Goal: Information Seeking & Learning: Check status

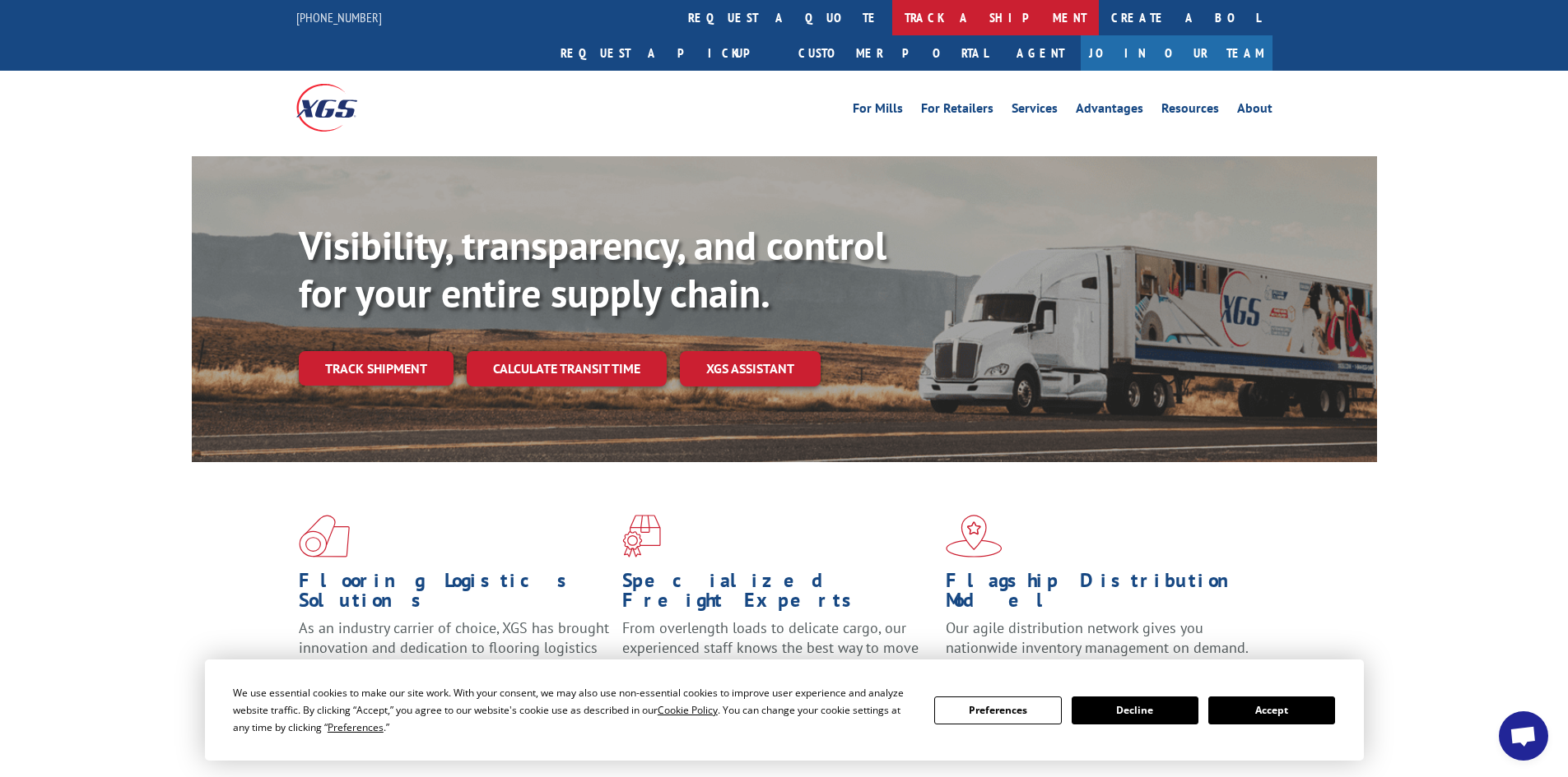
click at [892, 6] on link "track a shipment" at bounding box center [995, 18] width 207 height 35
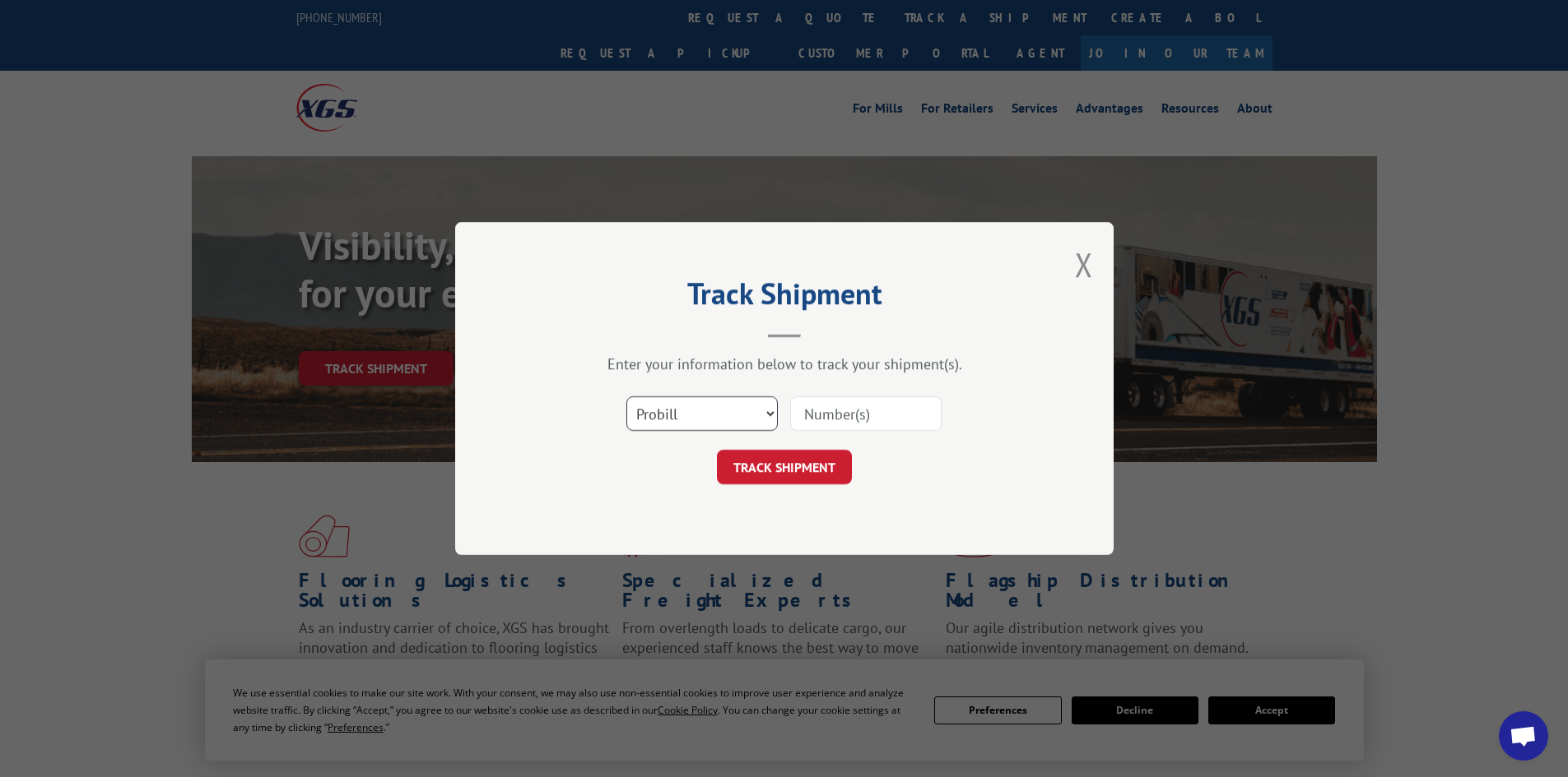
click at [692, 423] on select "Select category... Probill BOL PO" at bounding box center [702, 414] width 152 height 34
select select "bol"
click at [627, 397] on select "Select category... Probill BOL PO" at bounding box center [702, 414] width 152 height 34
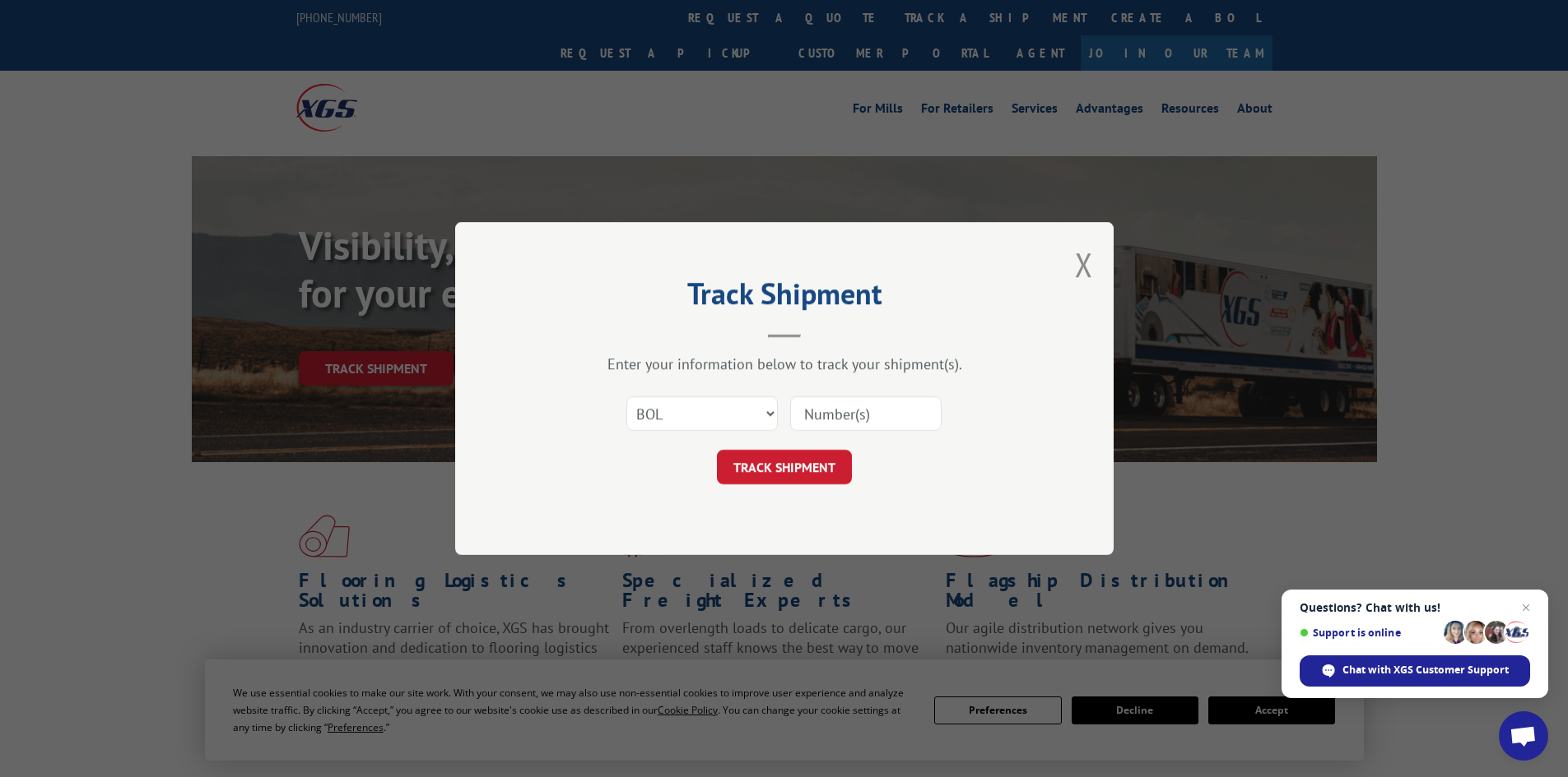
click at [859, 417] on input at bounding box center [865, 414] width 152 height 34
paste input "5590537"
type input "5590537"
click at [805, 466] on button "TRACK SHIPMENT" at bounding box center [784, 466] width 135 height 34
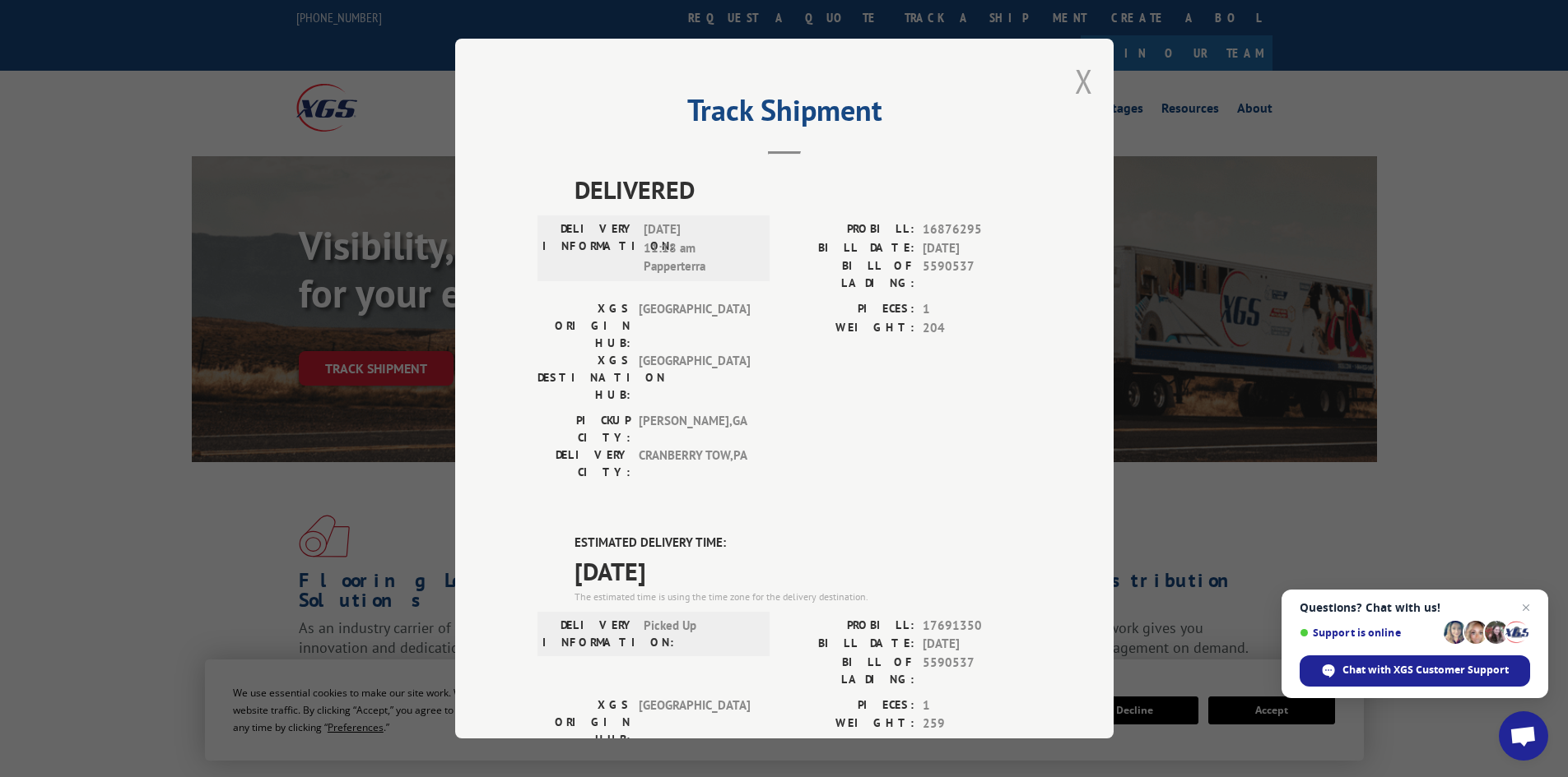
click at [1080, 79] on button "Close modal" at bounding box center [1084, 81] width 18 height 44
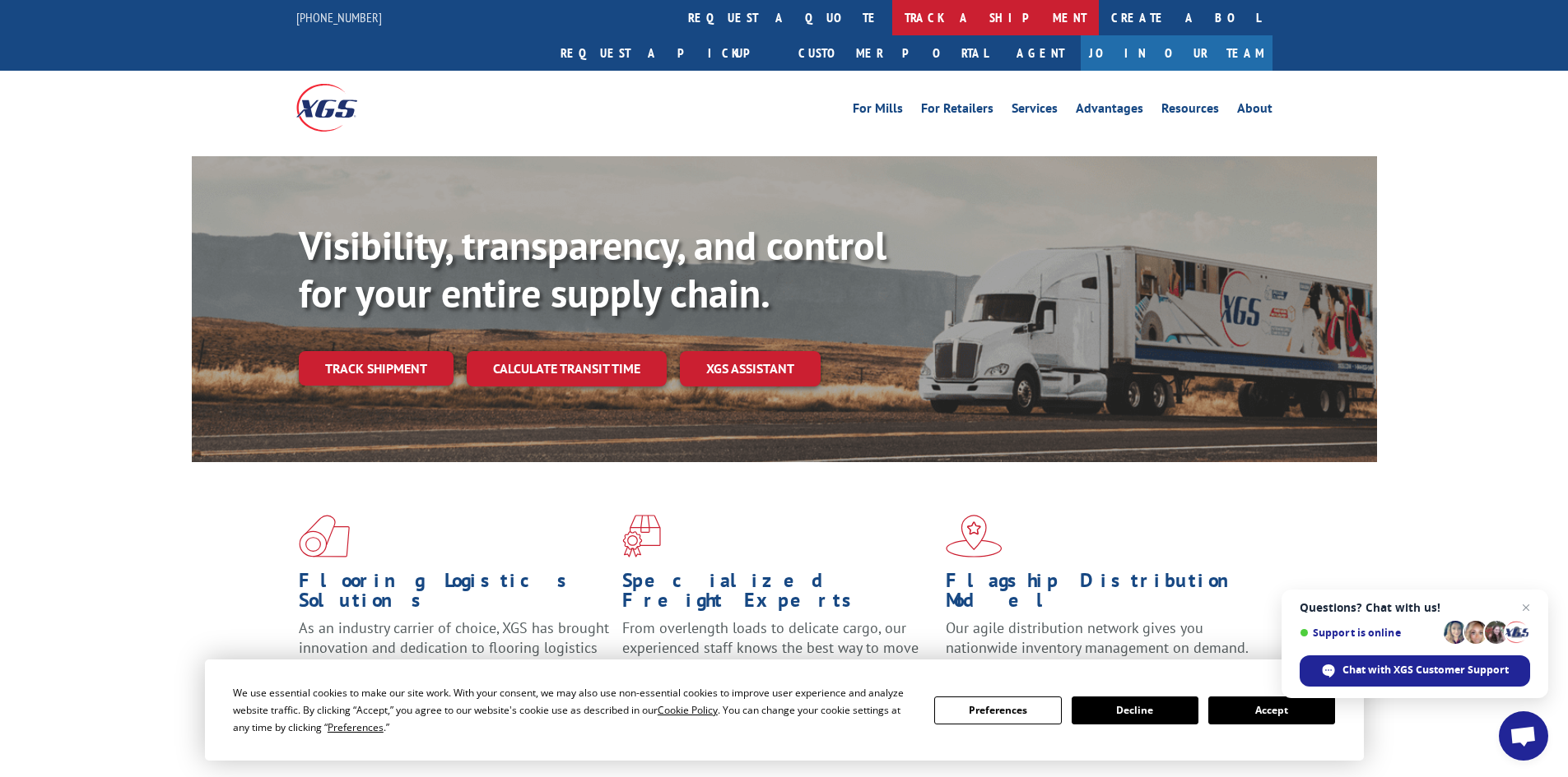
click at [892, 13] on link "track a shipment" at bounding box center [995, 18] width 207 height 35
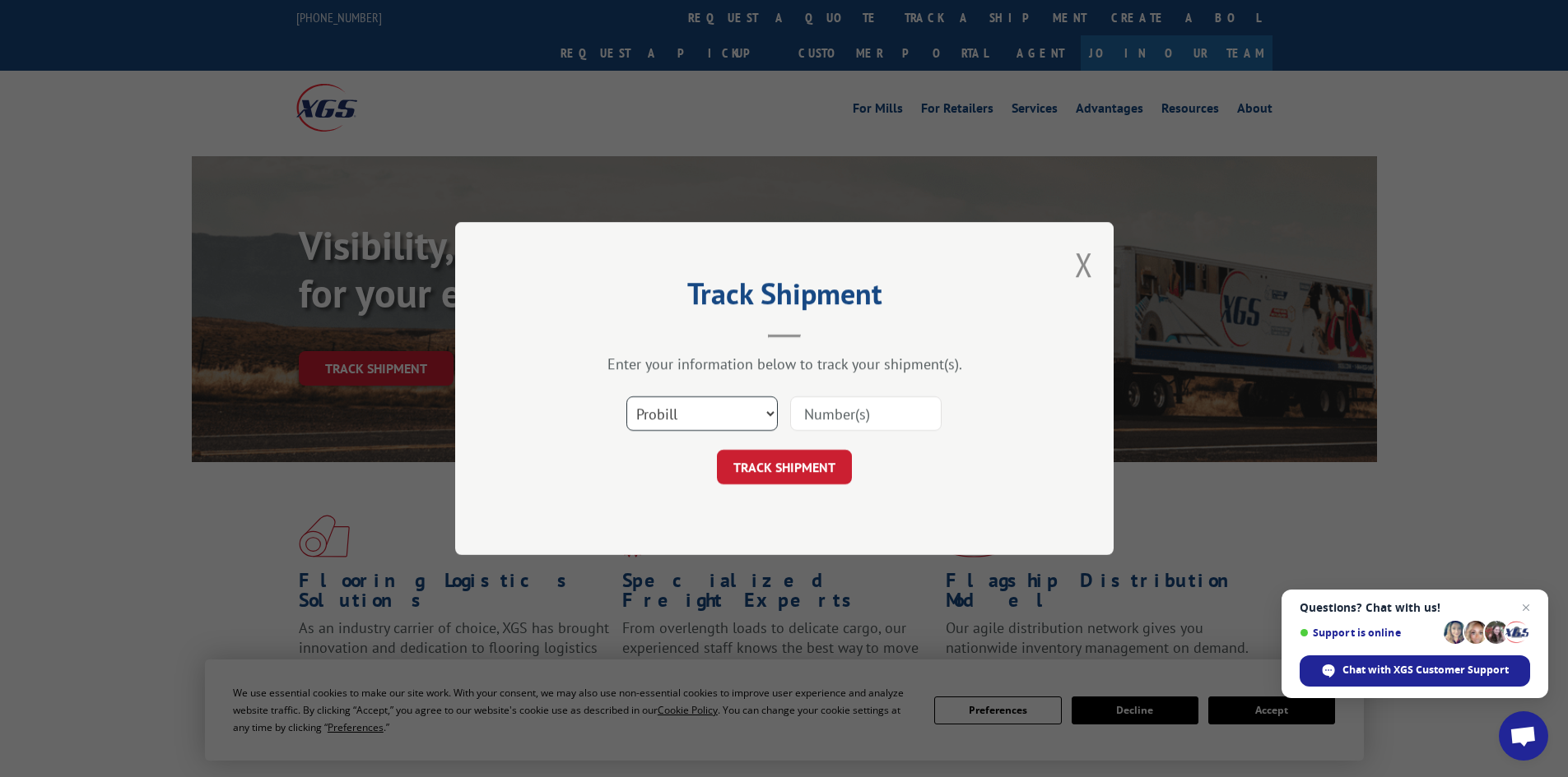
drag, startPoint x: 698, startPoint y: 410, endPoint x: 688, endPoint y: 419, distance: 13.5
click at [698, 410] on select "Select category... Probill BOL PO" at bounding box center [702, 414] width 152 height 34
select select "bol"
click at [627, 397] on select "Select category... Probill BOL PO" at bounding box center [702, 414] width 152 height 34
click at [888, 419] on input at bounding box center [865, 414] width 152 height 34
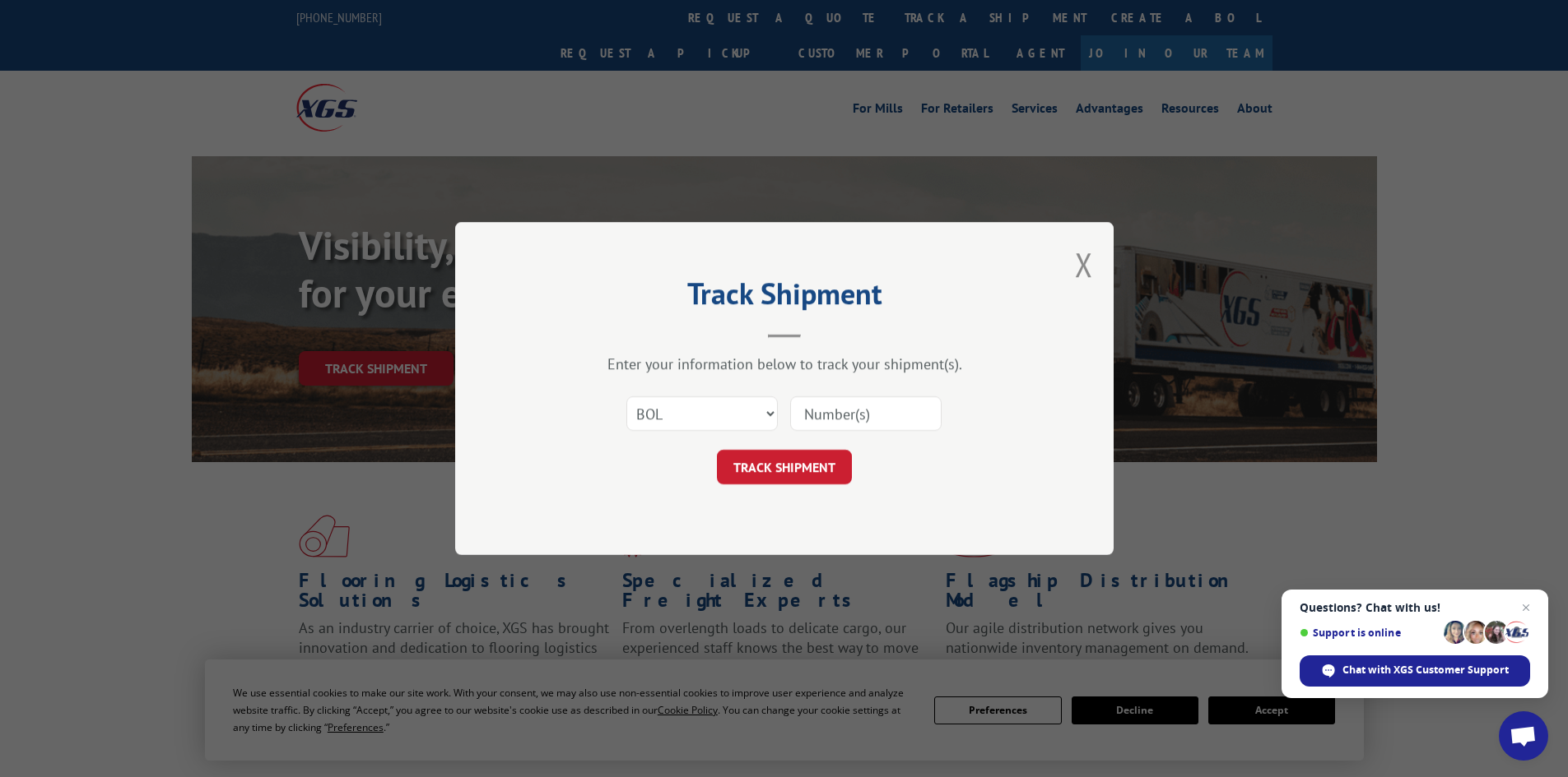
paste input "7057407"
type input "7057407"
click at [805, 466] on button "TRACK SHIPMENT" at bounding box center [784, 466] width 135 height 34
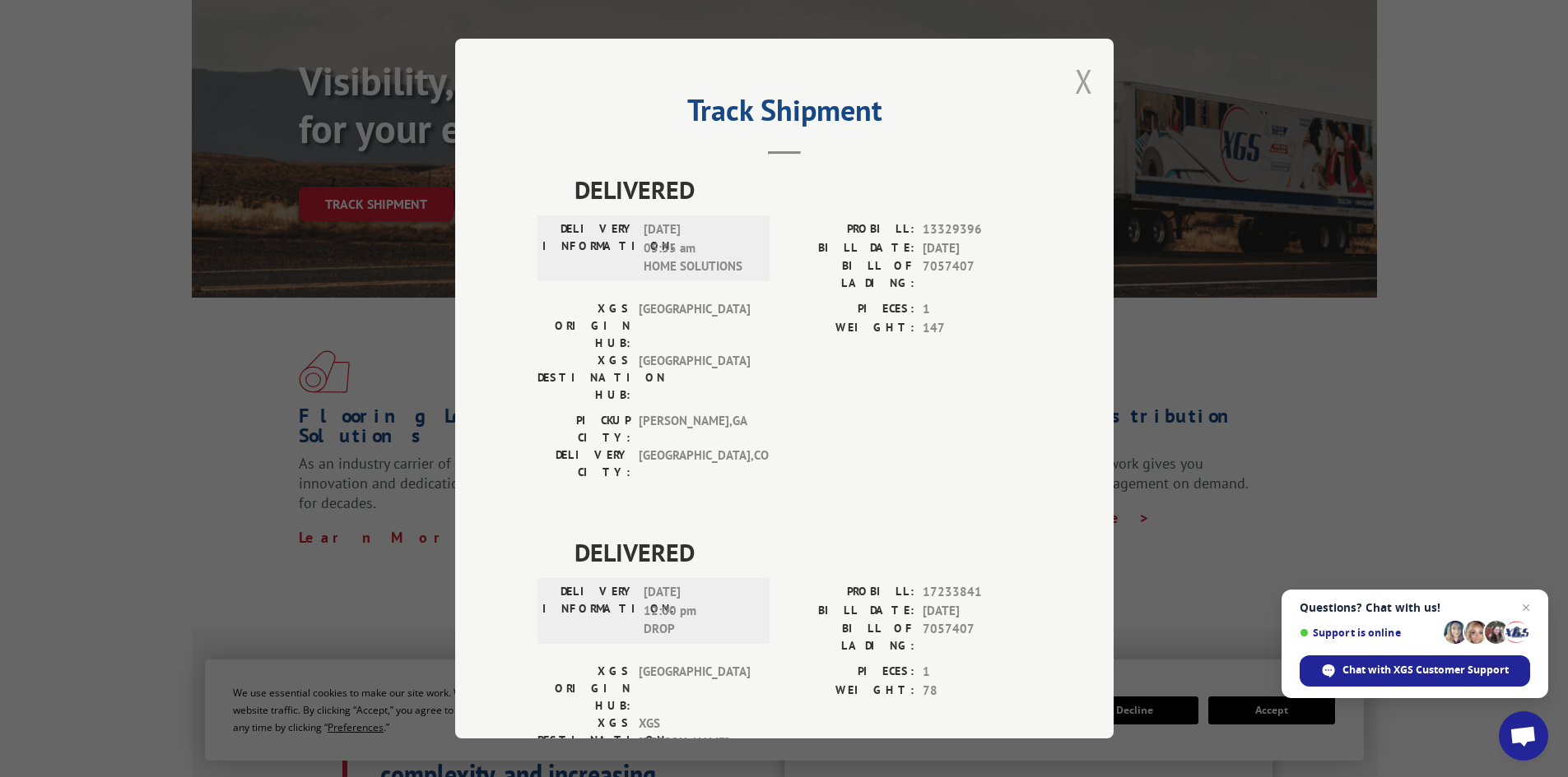
click at [1080, 76] on button "Close modal" at bounding box center [1084, 81] width 18 height 44
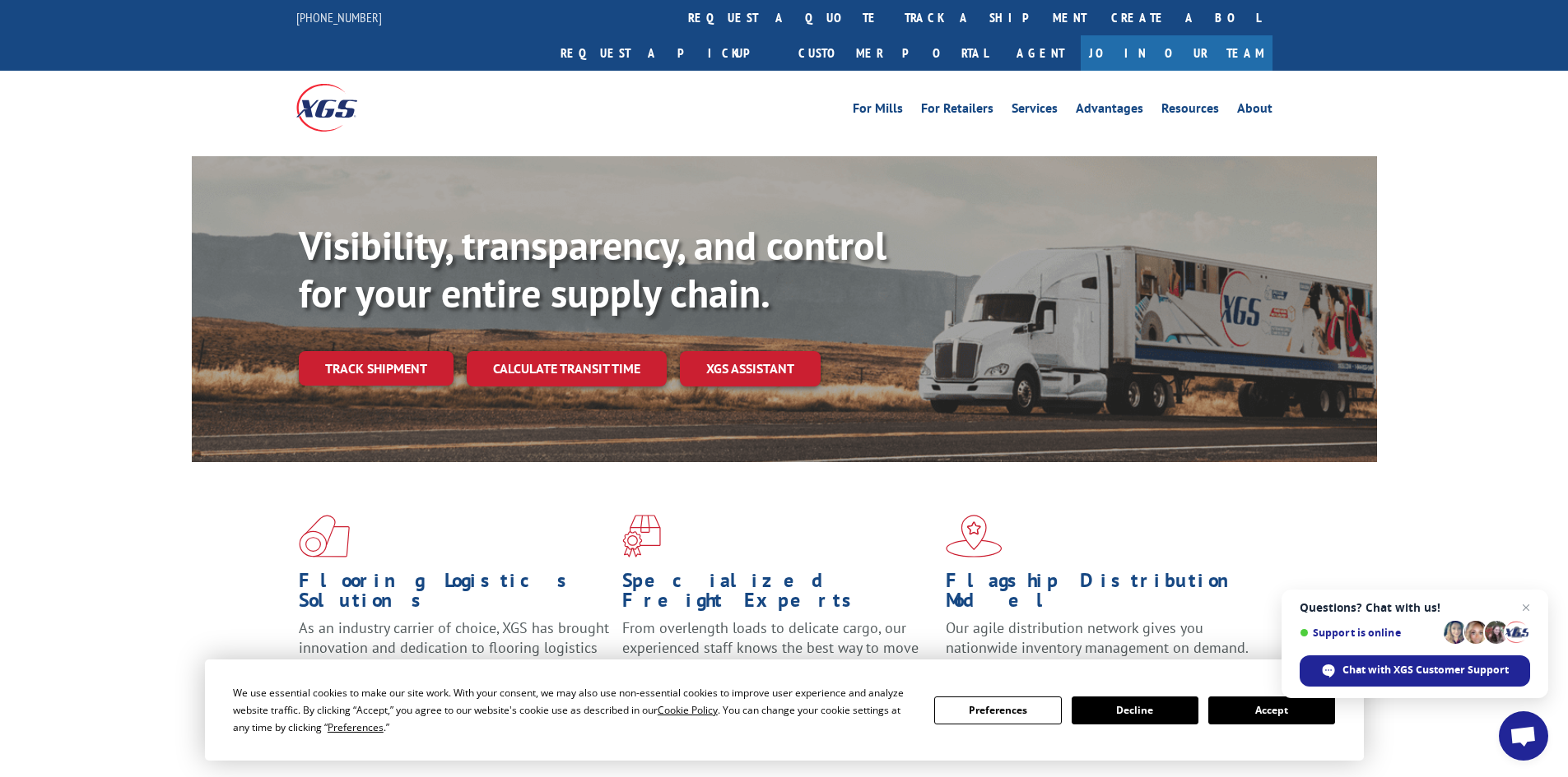
click at [1132, 717] on button "Decline" at bounding box center [1134, 710] width 126 height 28
